Goal: Find specific page/section: Find specific page/section

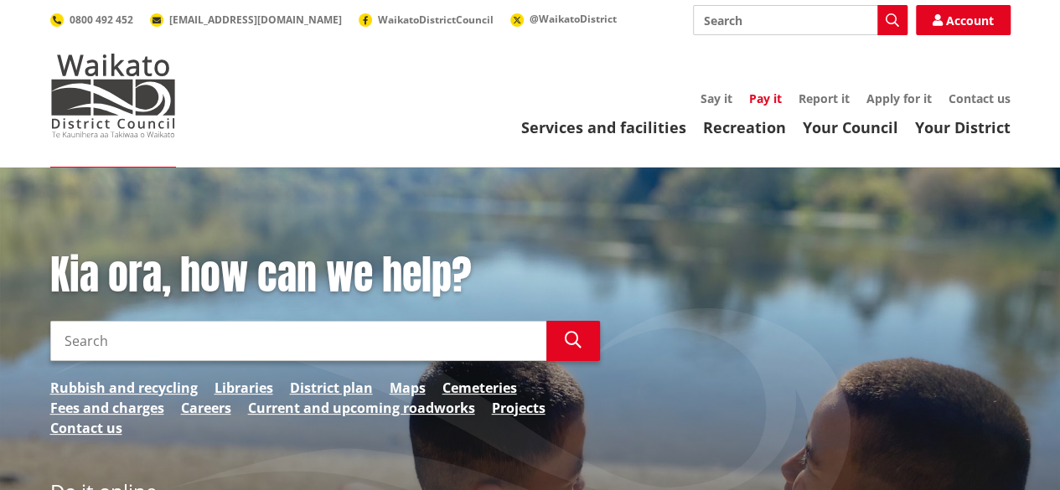
click at [776, 96] on link "Pay it" at bounding box center [765, 98] width 33 height 16
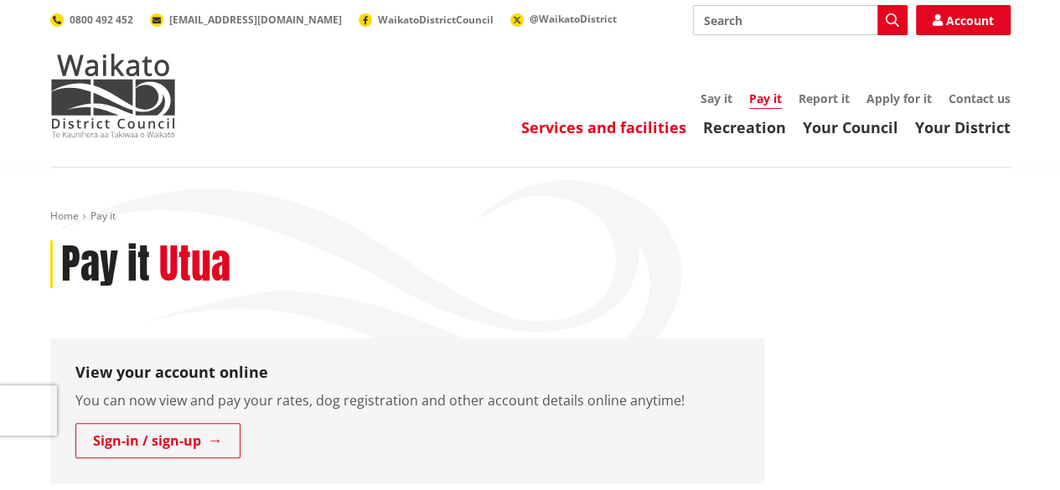
click at [588, 132] on link "Services and facilities" at bounding box center [603, 127] width 165 height 20
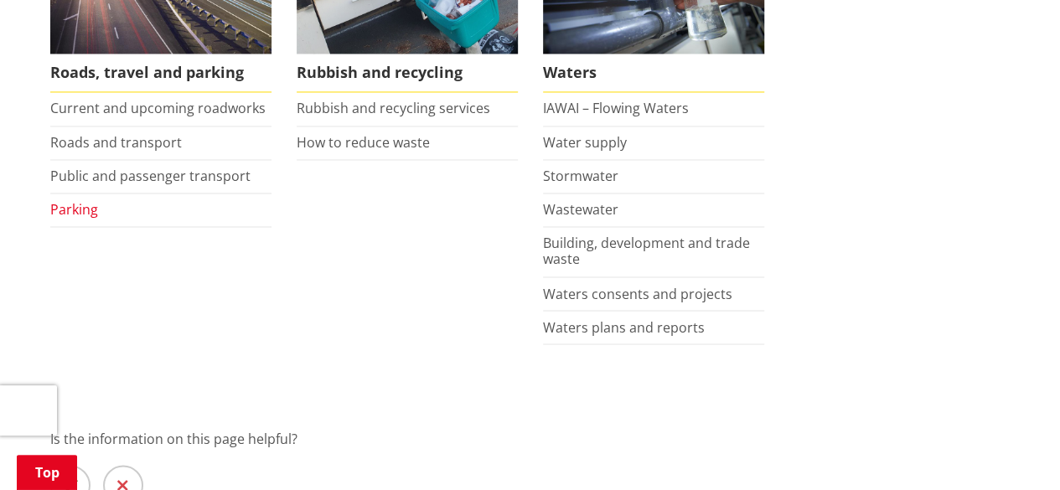
scroll to position [1320, 0]
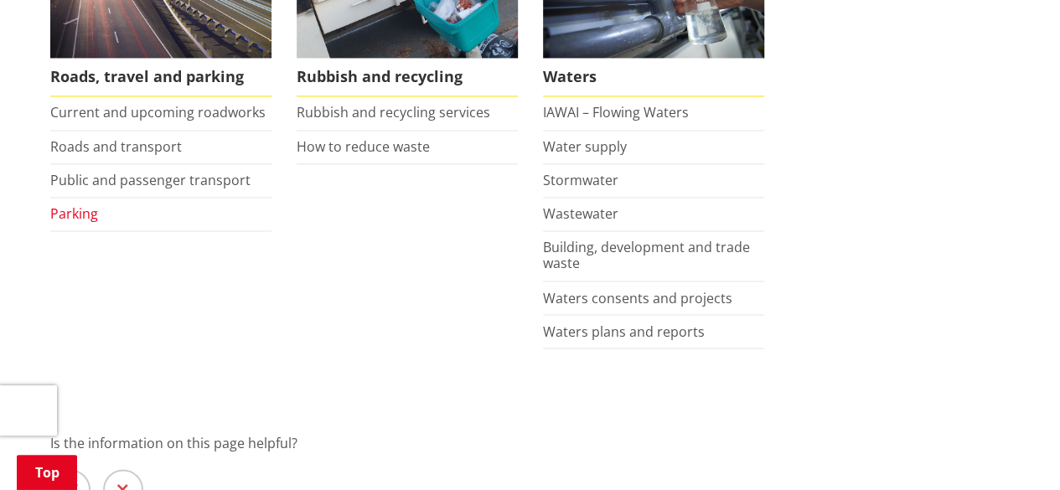
click at [73, 204] on link "Parking" at bounding box center [74, 213] width 48 height 18
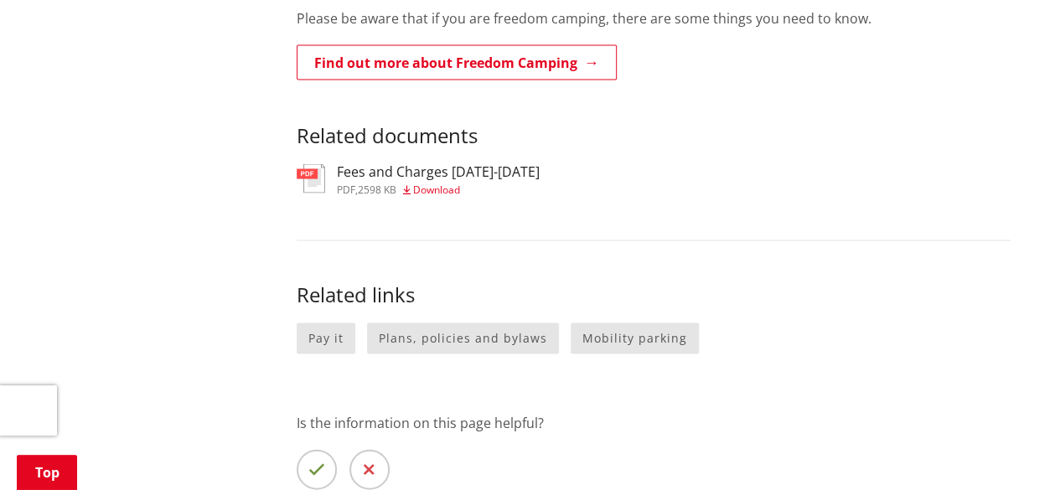
scroll to position [1575, 0]
